Goal: Information Seeking & Learning: Compare options

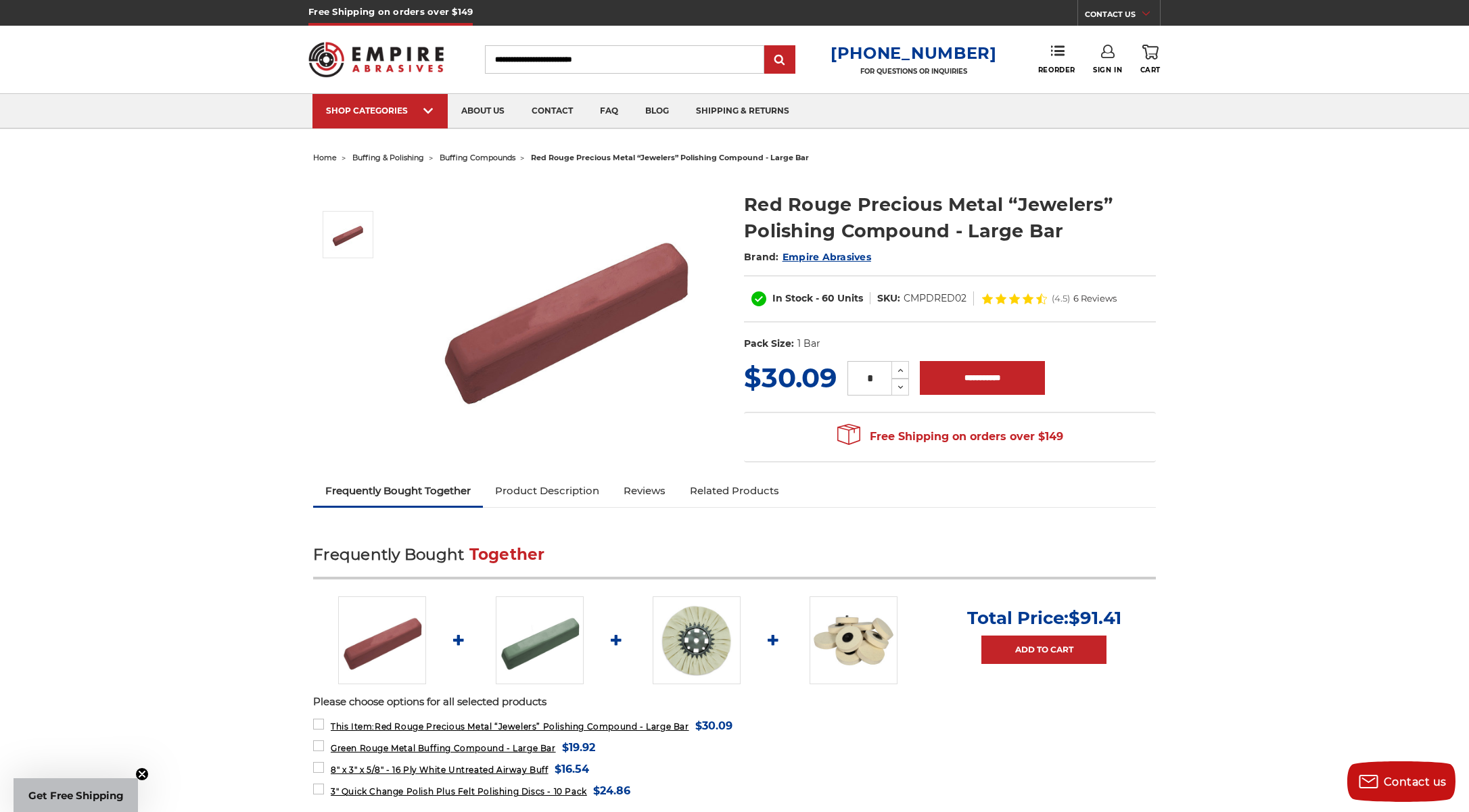
click at [511, 157] on span "buffing compounds" at bounding box center [477, 157] width 76 height 9
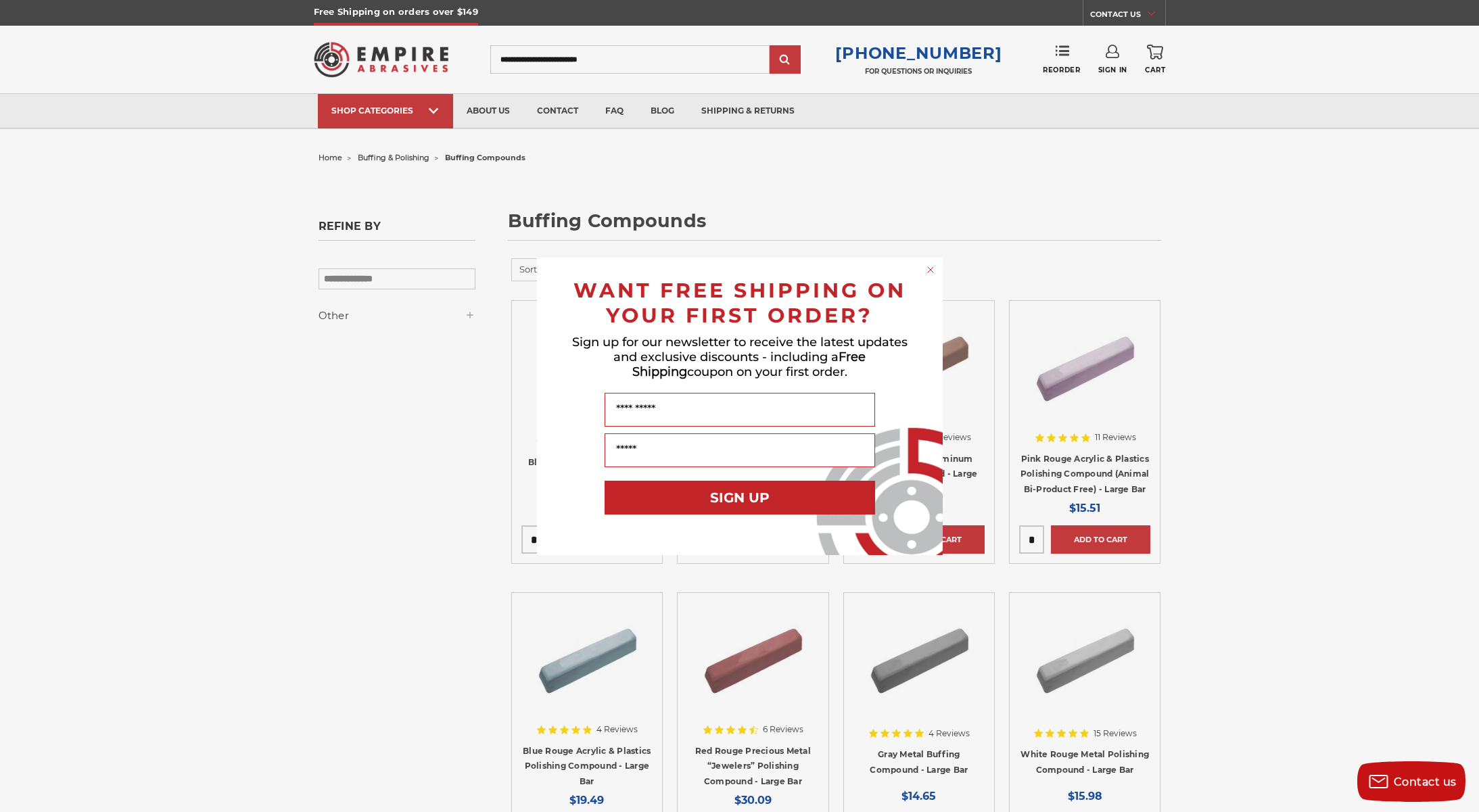
click at [936, 268] on circle "Close dialog" at bounding box center [930, 269] width 13 height 13
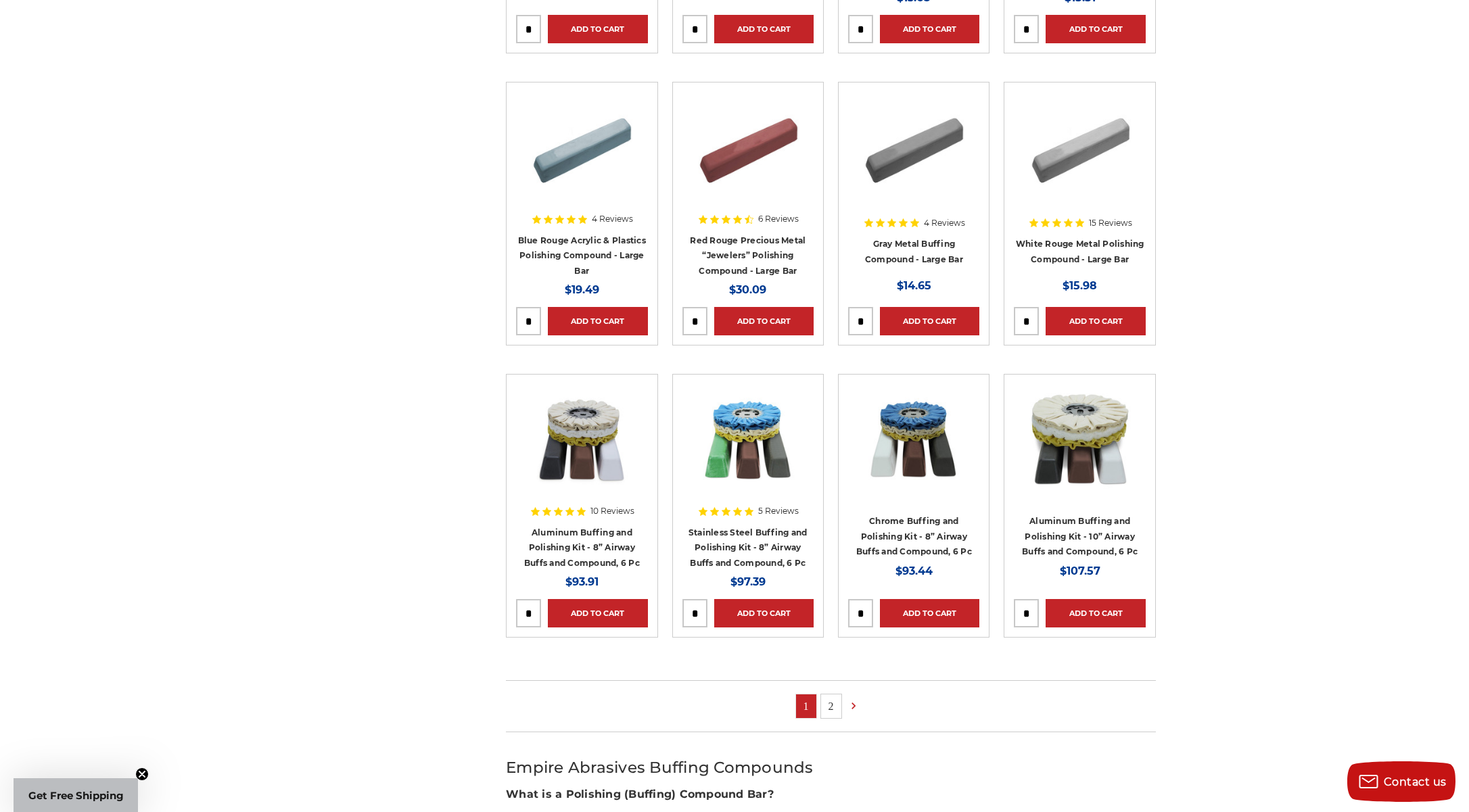
scroll to position [541, 0]
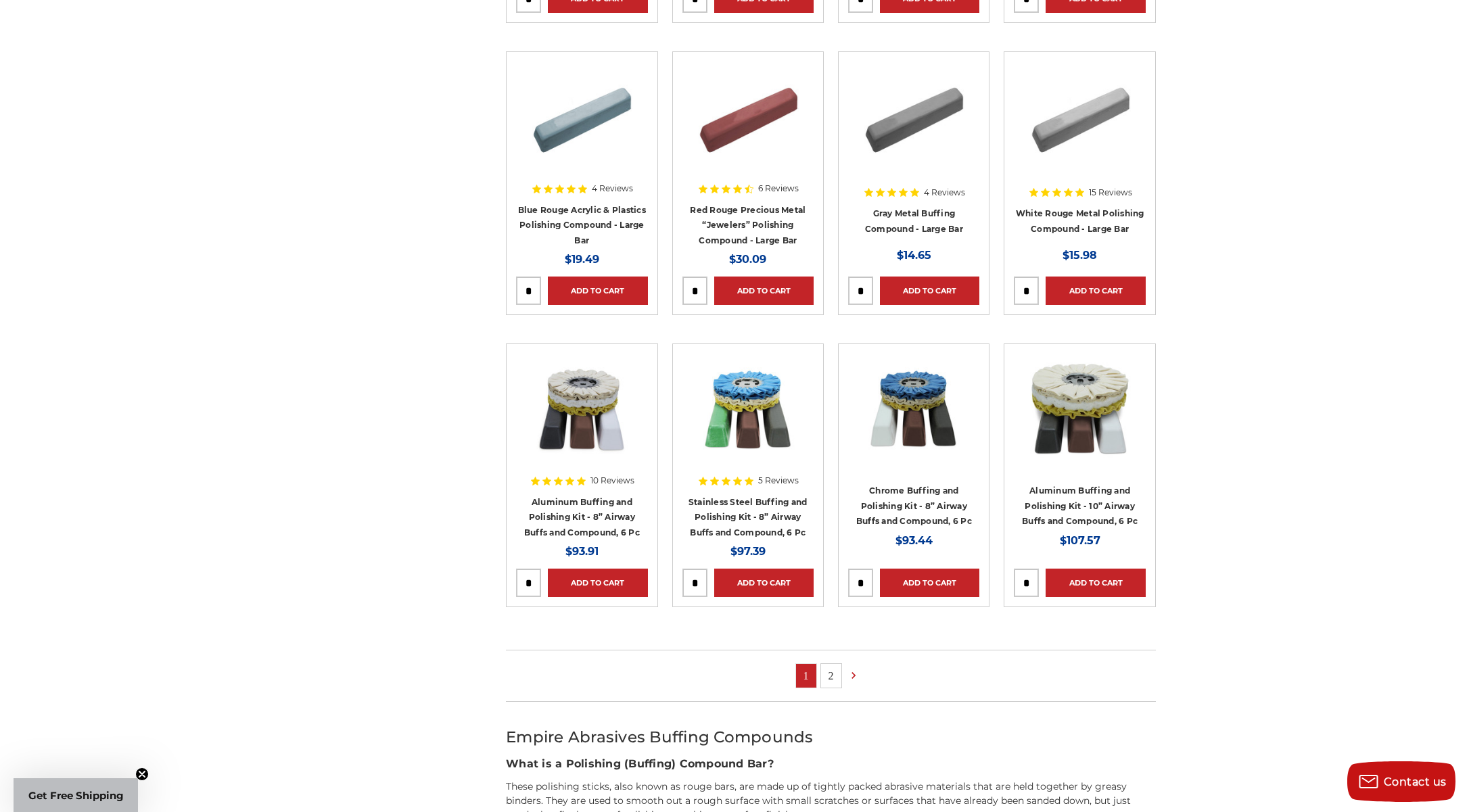
click at [834, 671] on link "2" at bounding box center [831, 676] width 20 height 23
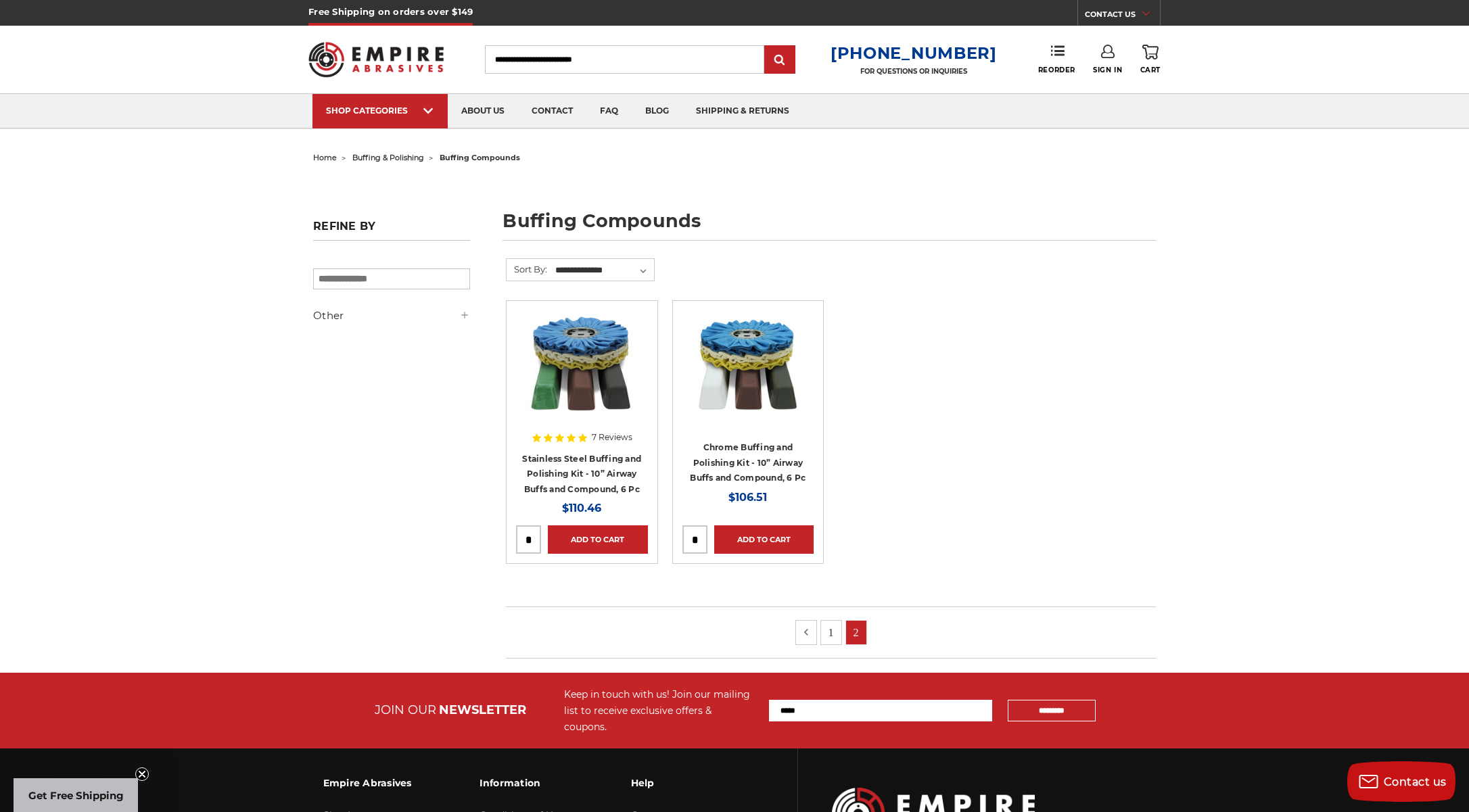
click at [812, 629] on icon at bounding box center [806, 632] width 13 height 15
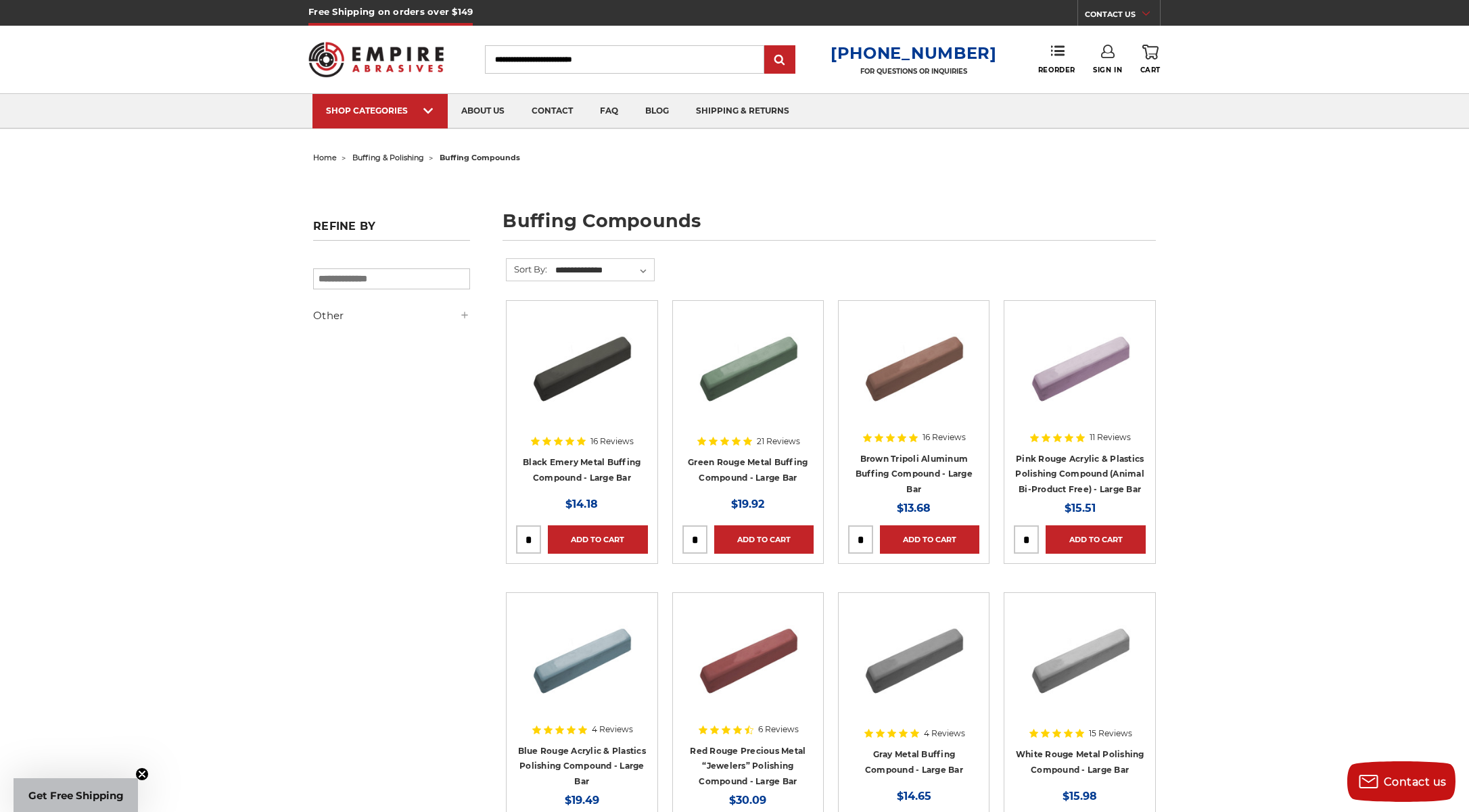
click at [646, 56] on input "Search" at bounding box center [624, 60] width 280 height 28
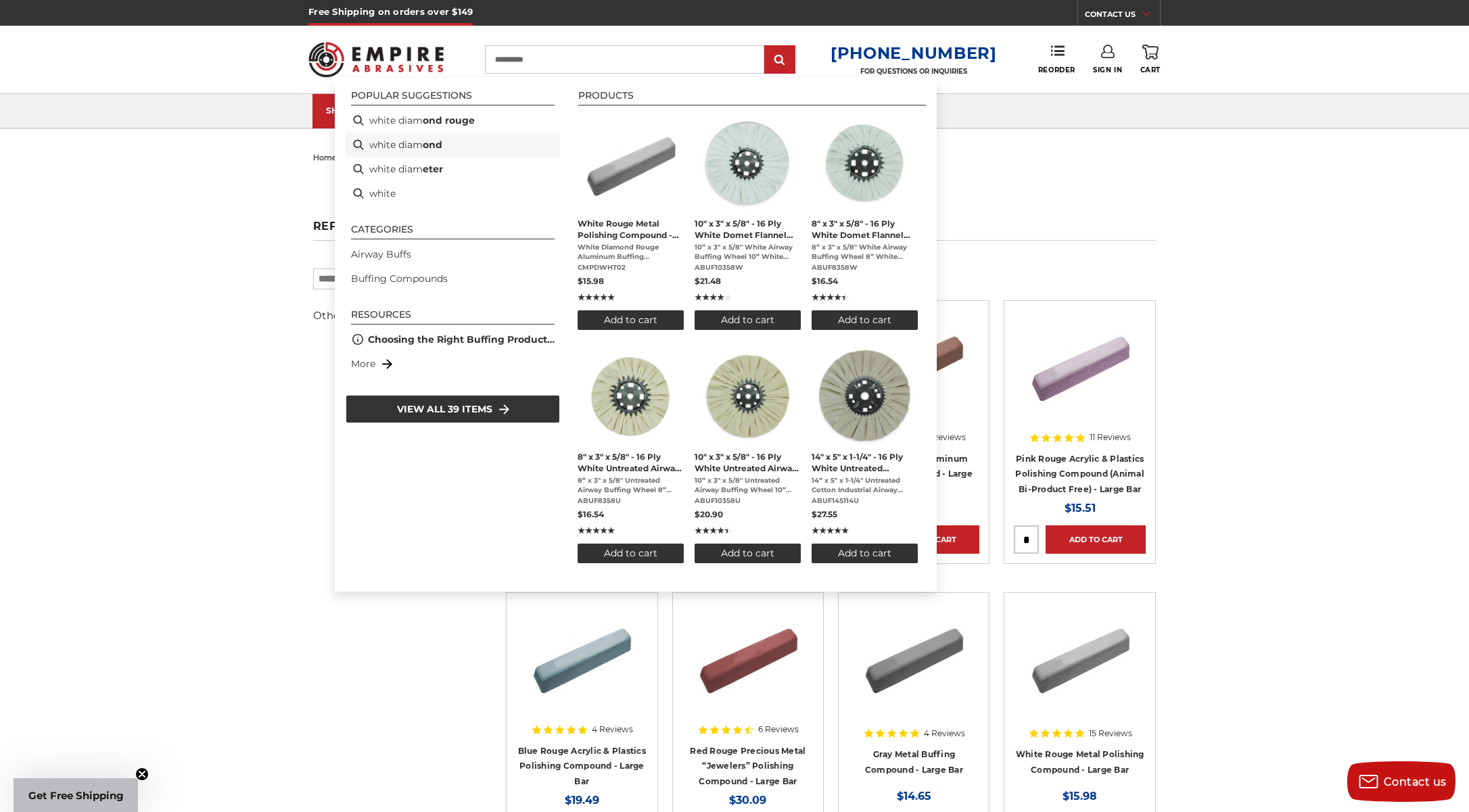
click at [407, 140] on li "white diam ond" at bounding box center [453, 144] width 215 height 24
type input "**********"
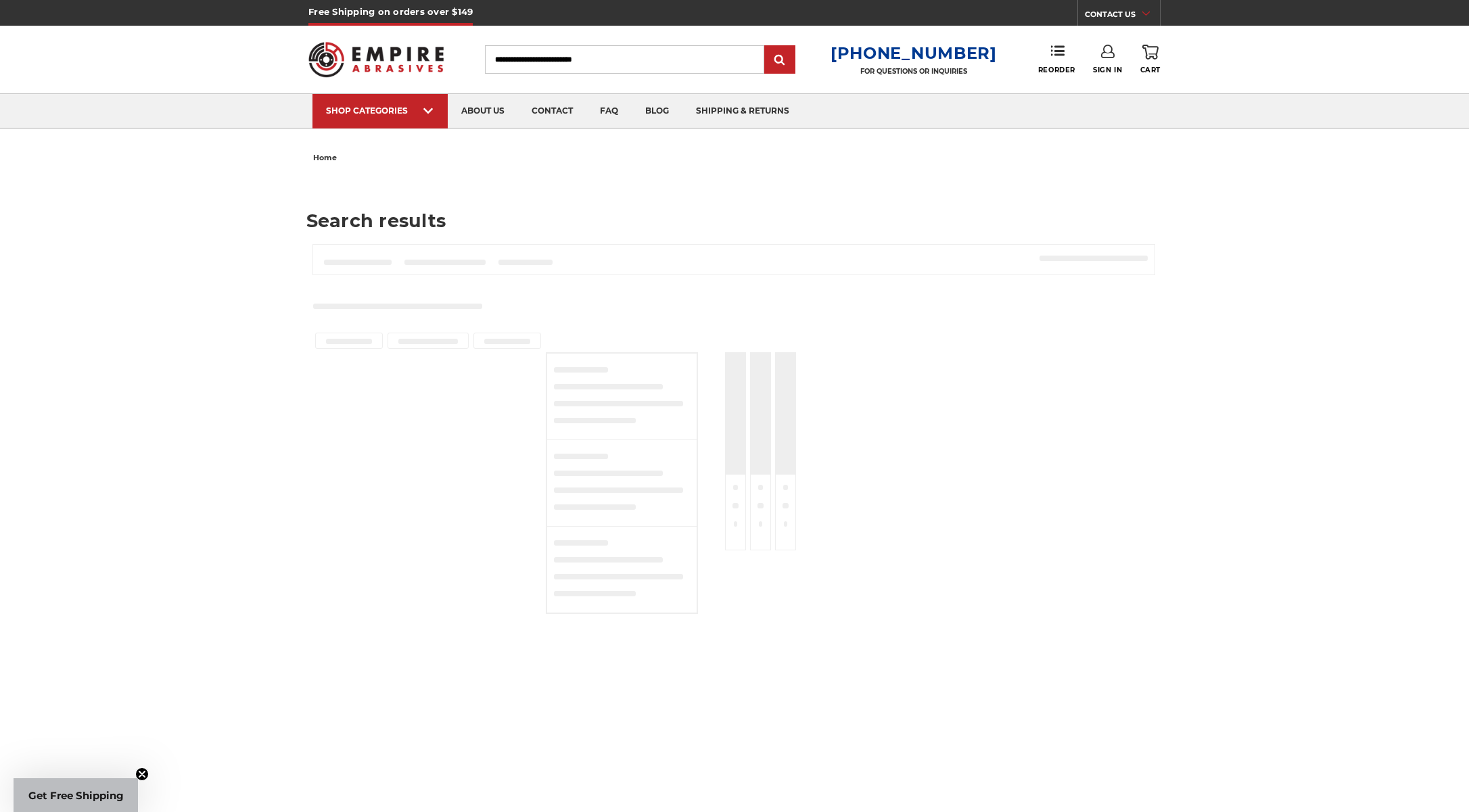
type input "**********"
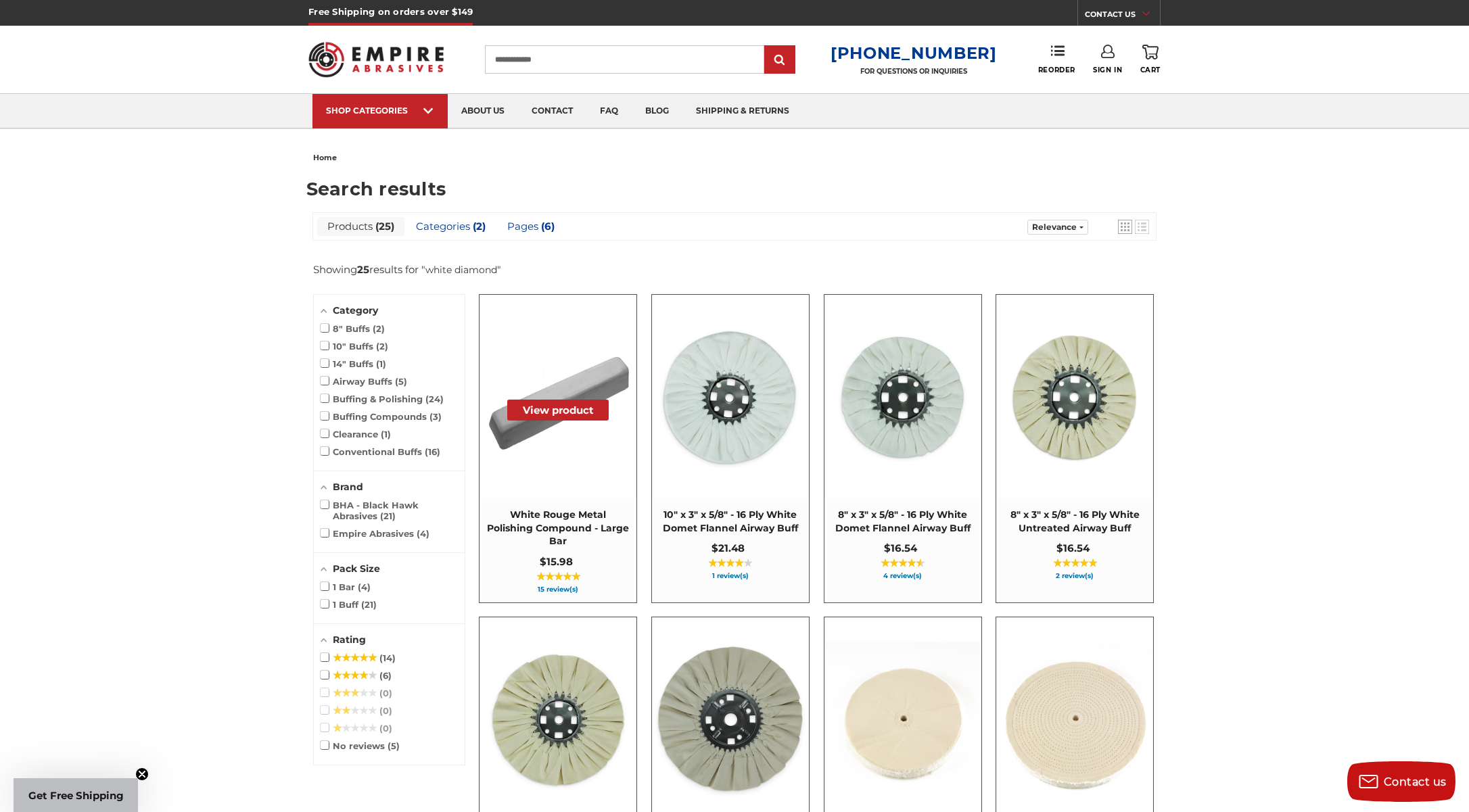
click at [549, 411] on button "View product" at bounding box center [559, 410] width 102 height 21
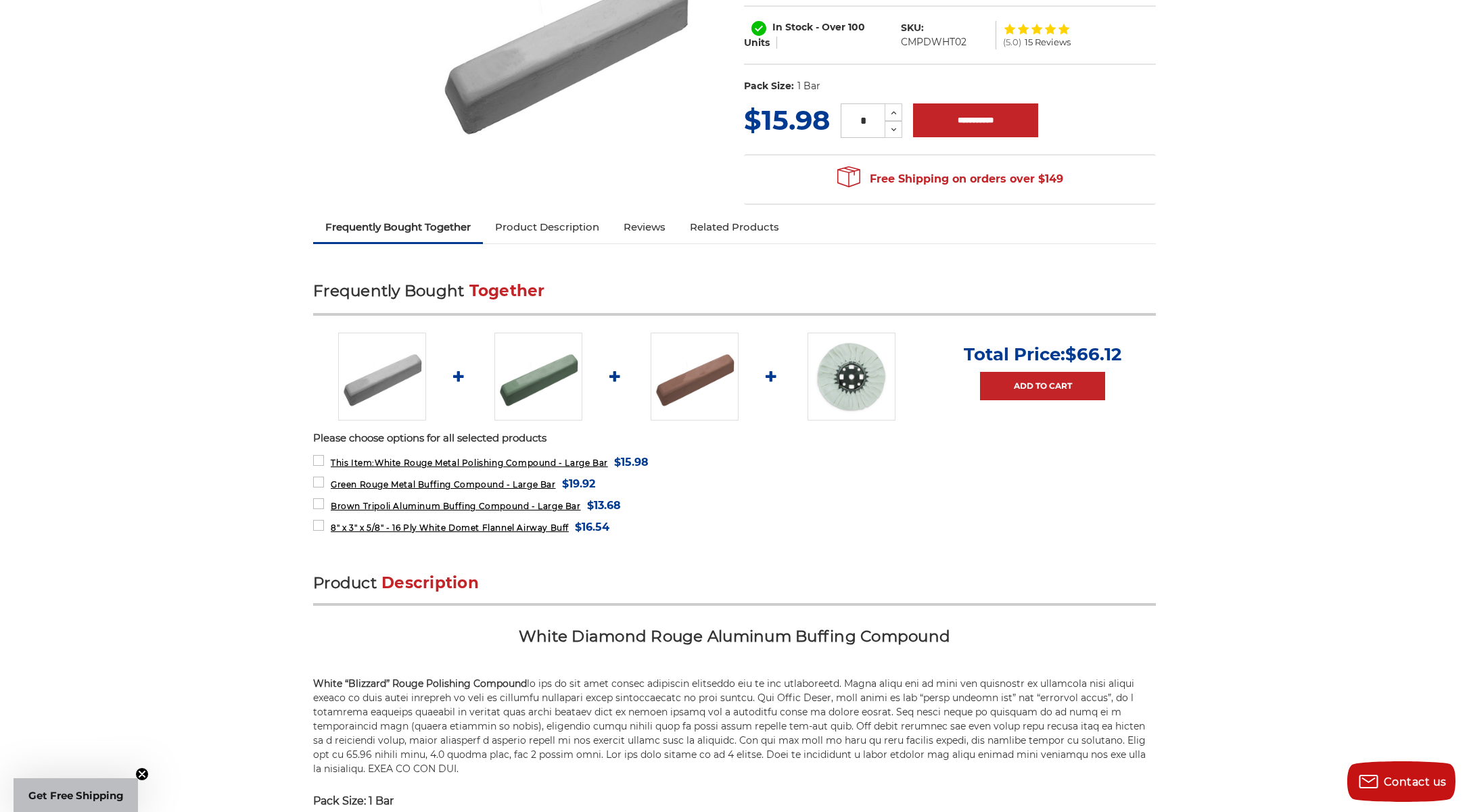
scroll to position [270, 0]
click at [690, 379] on img at bounding box center [695, 376] width 88 height 88
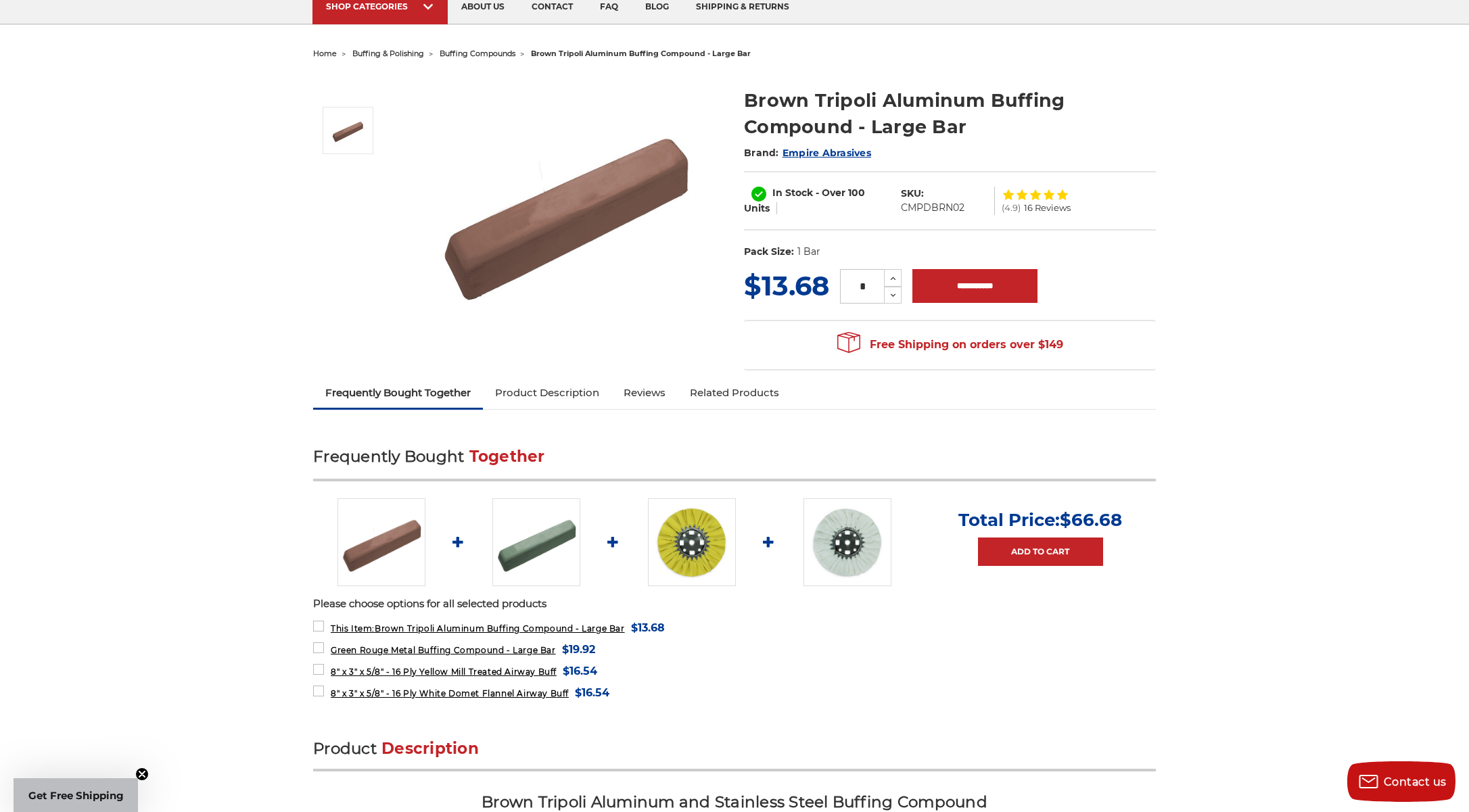
scroll to position [67, 0]
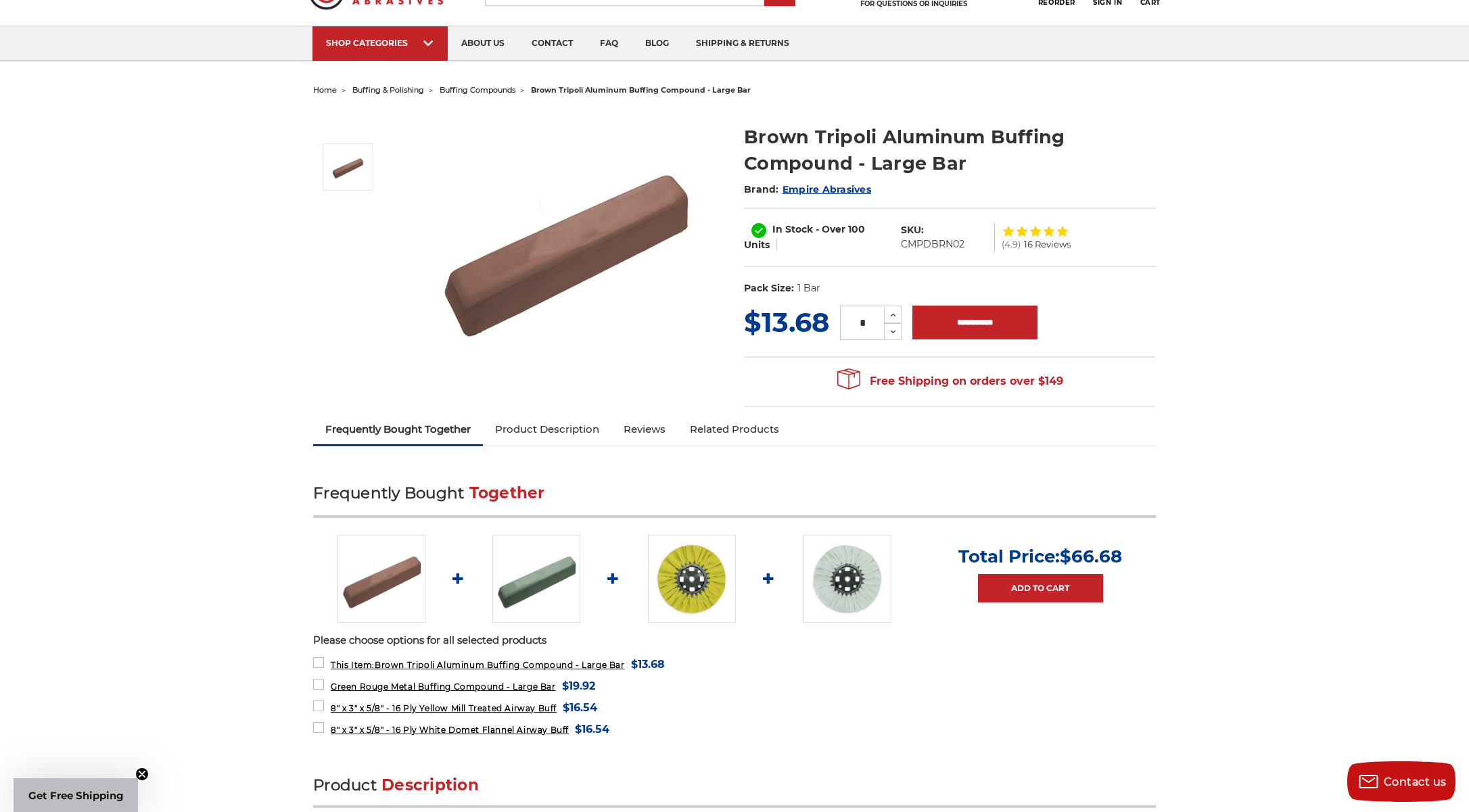
click at [474, 86] on span "buffing compounds" at bounding box center [477, 90] width 76 height 9
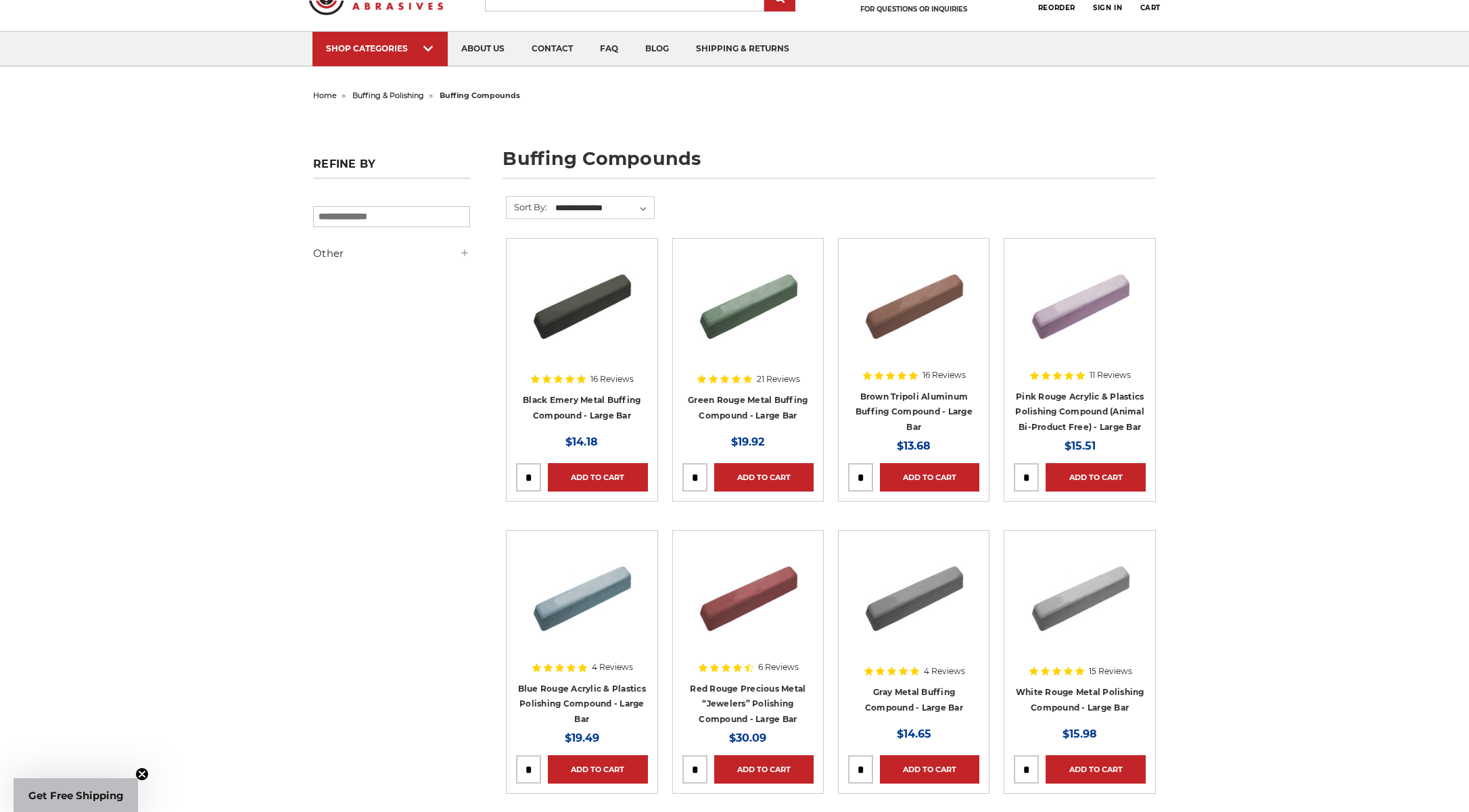
scroll to position [203, 0]
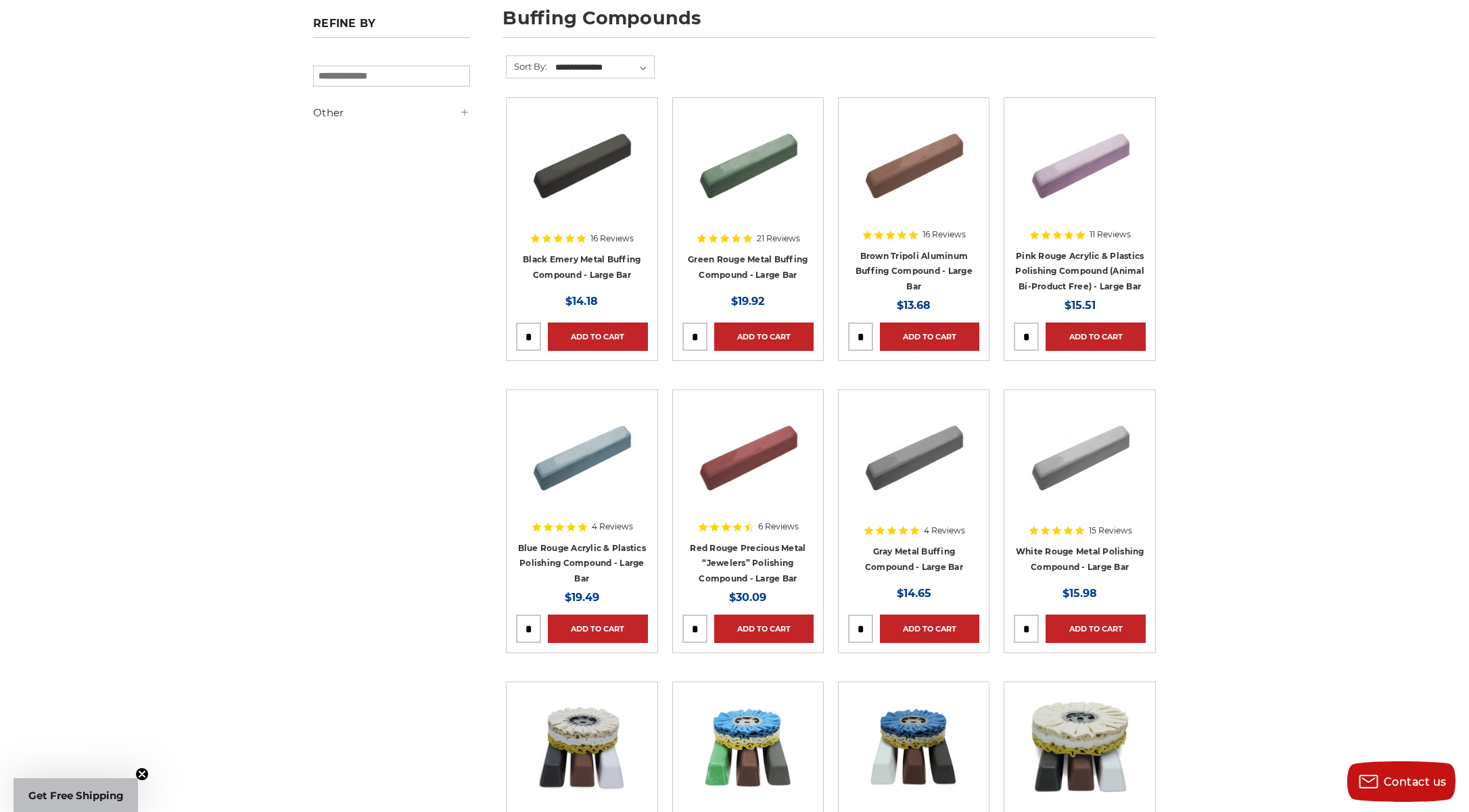
click at [765, 454] on img at bounding box center [748, 453] width 108 height 108
click at [593, 460] on img at bounding box center [581, 453] width 108 height 108
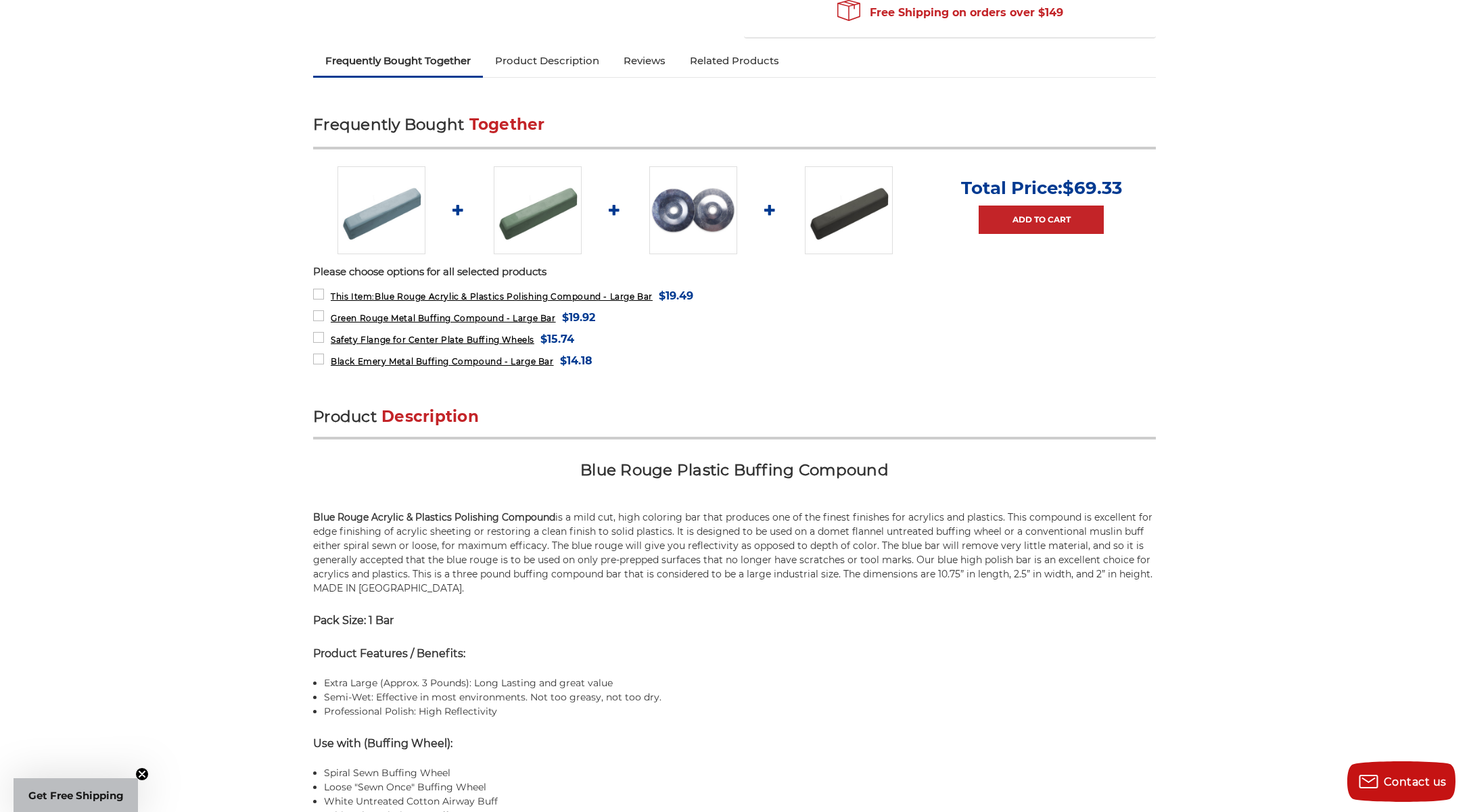
scroll to position [406, 0]
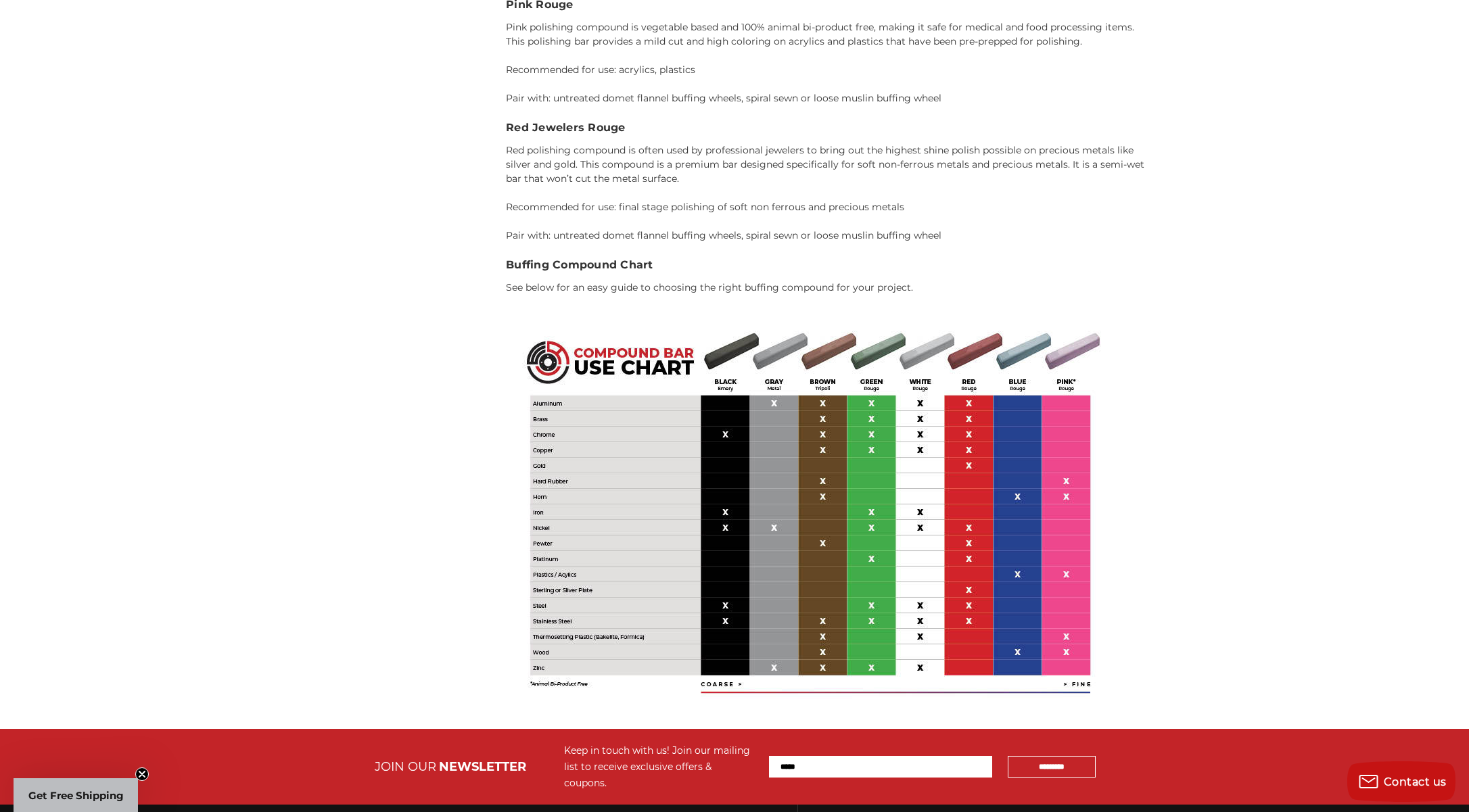
scroll to position [2569, 0]
